Goal: Navigation & Orientation: Find specific page/section

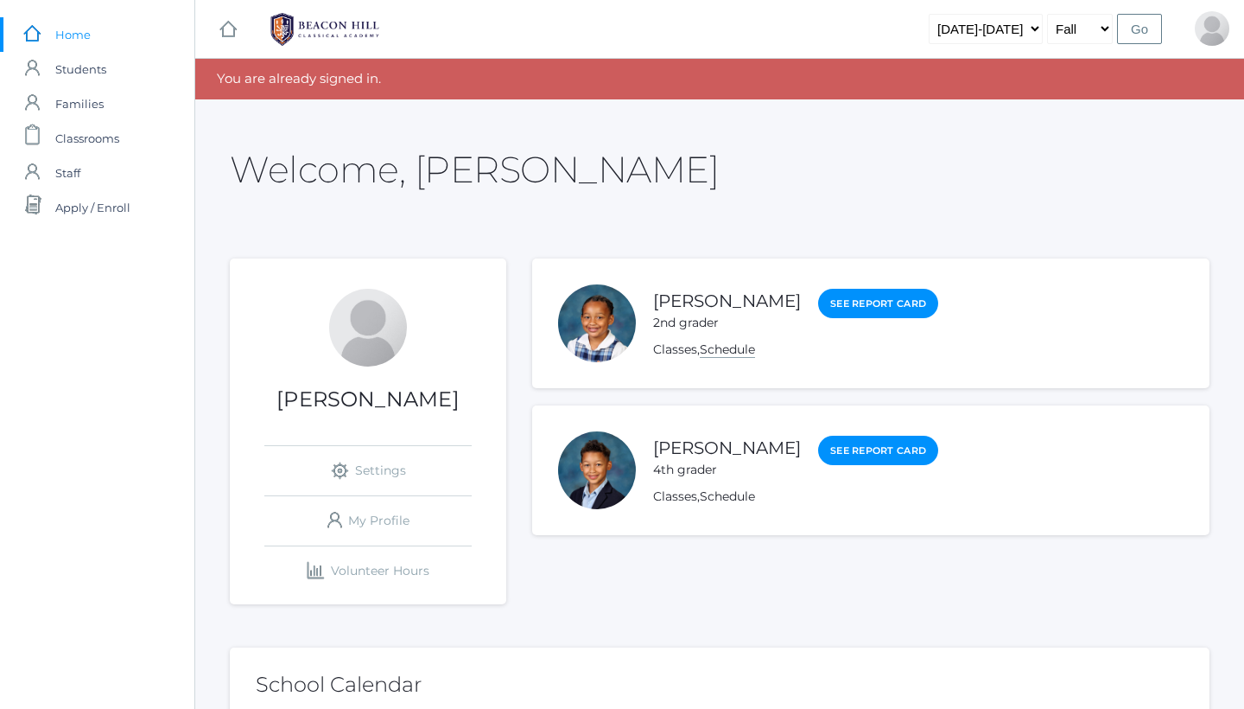
click at [735, 344] on link "Schedule" at bounding box center [727, 349] width 55 height 16
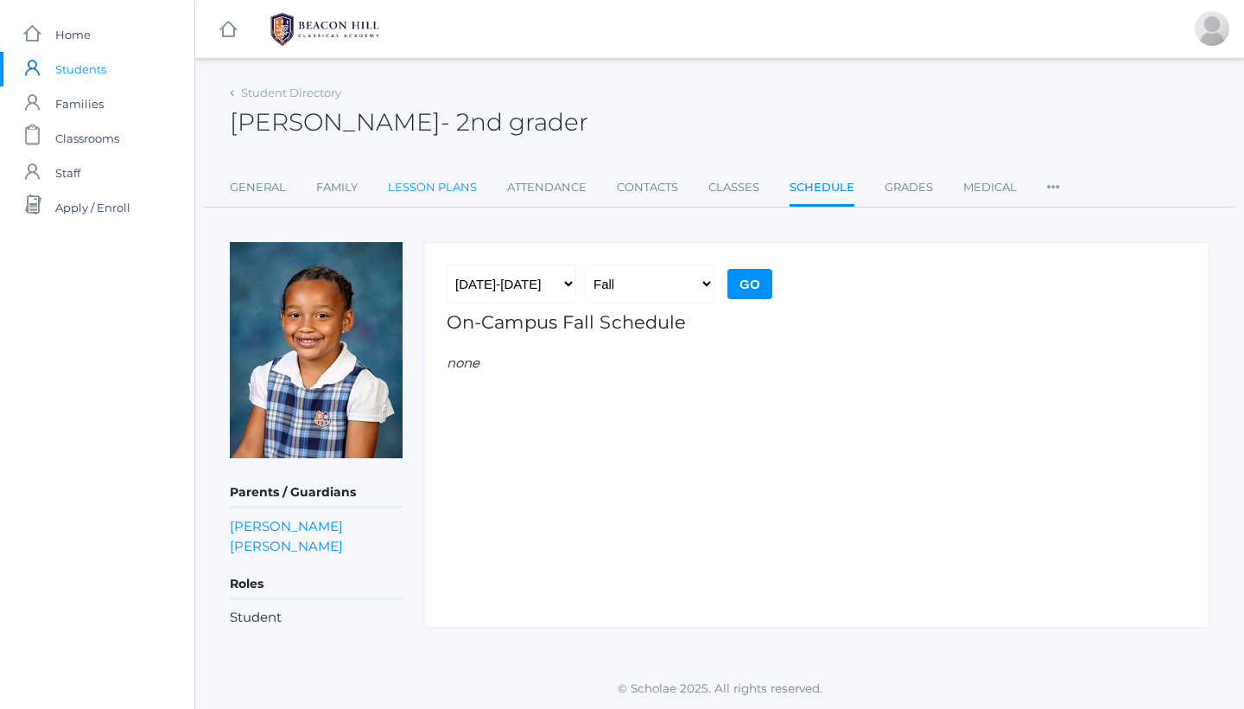
click at [444, 177] on link "Lesson Plans" at bounding box center [432, 187] width 89 height 35
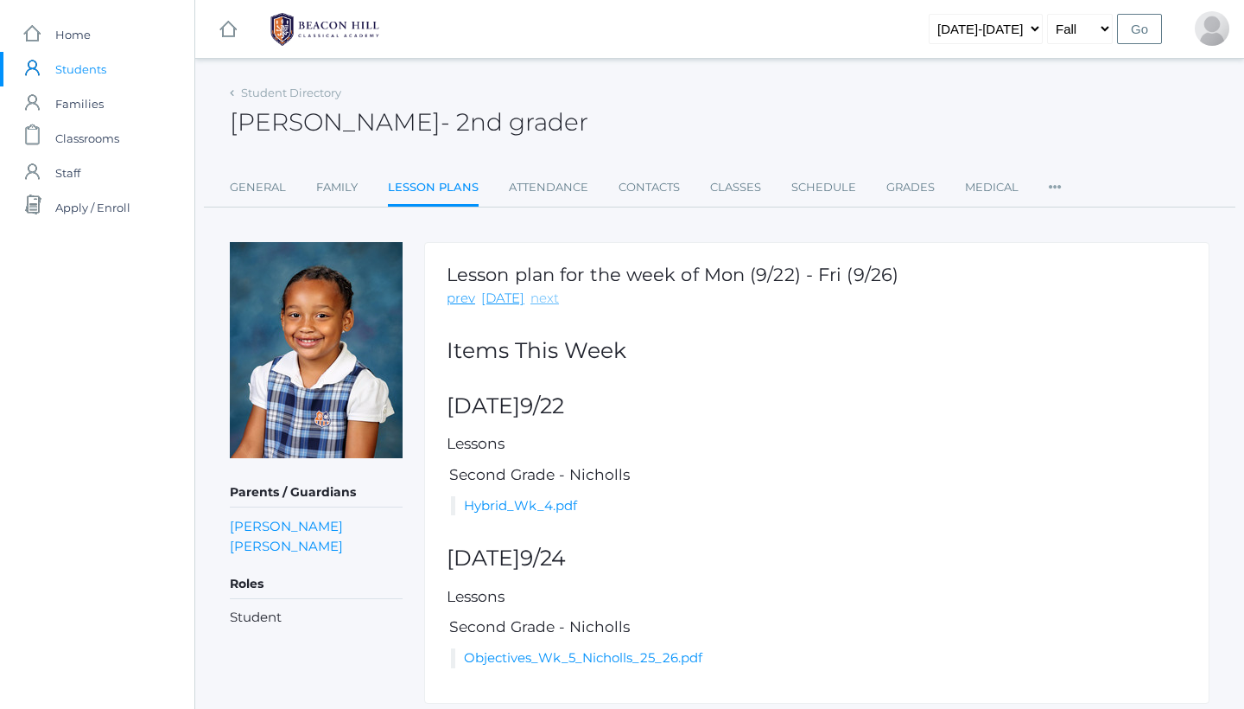
click at [536, 296] on link "next" at bounding box center [545, 299] width 29 height 20
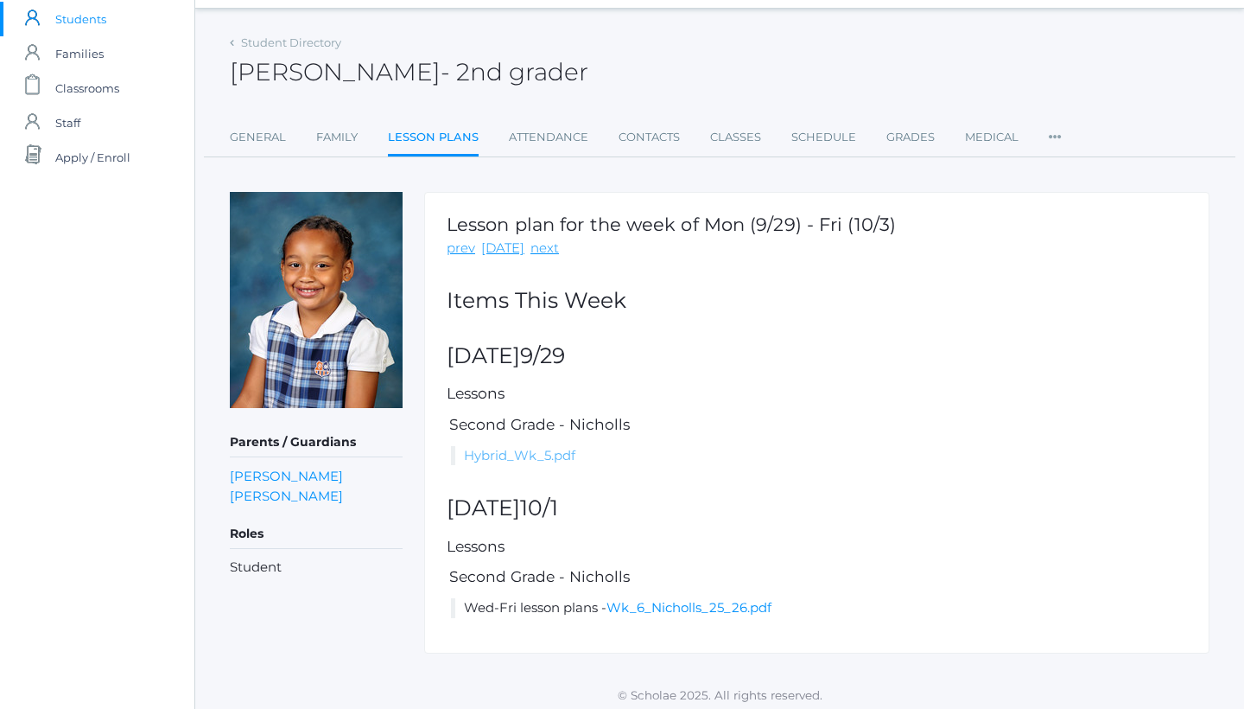
scroll to position [49, 0]
click at [629, 608] on link "Wk_6_Nicholls_25_26.pdf" at bounding box center [689, 608] width 165 height 16
